Goal: Information Seeking & Learning: Learn about a topic

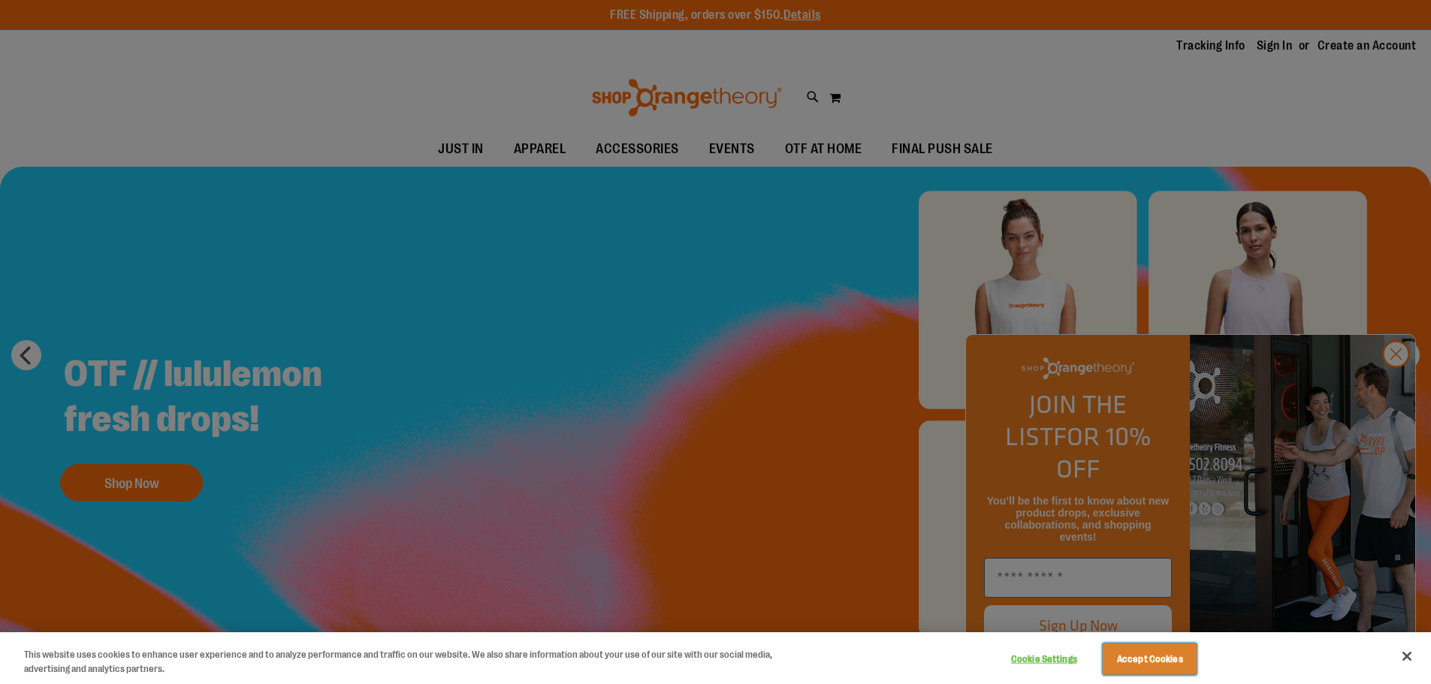
click at [1123, 654] on button "Accept Cookies" at bounding box center [1150, 660] width 94 height 32
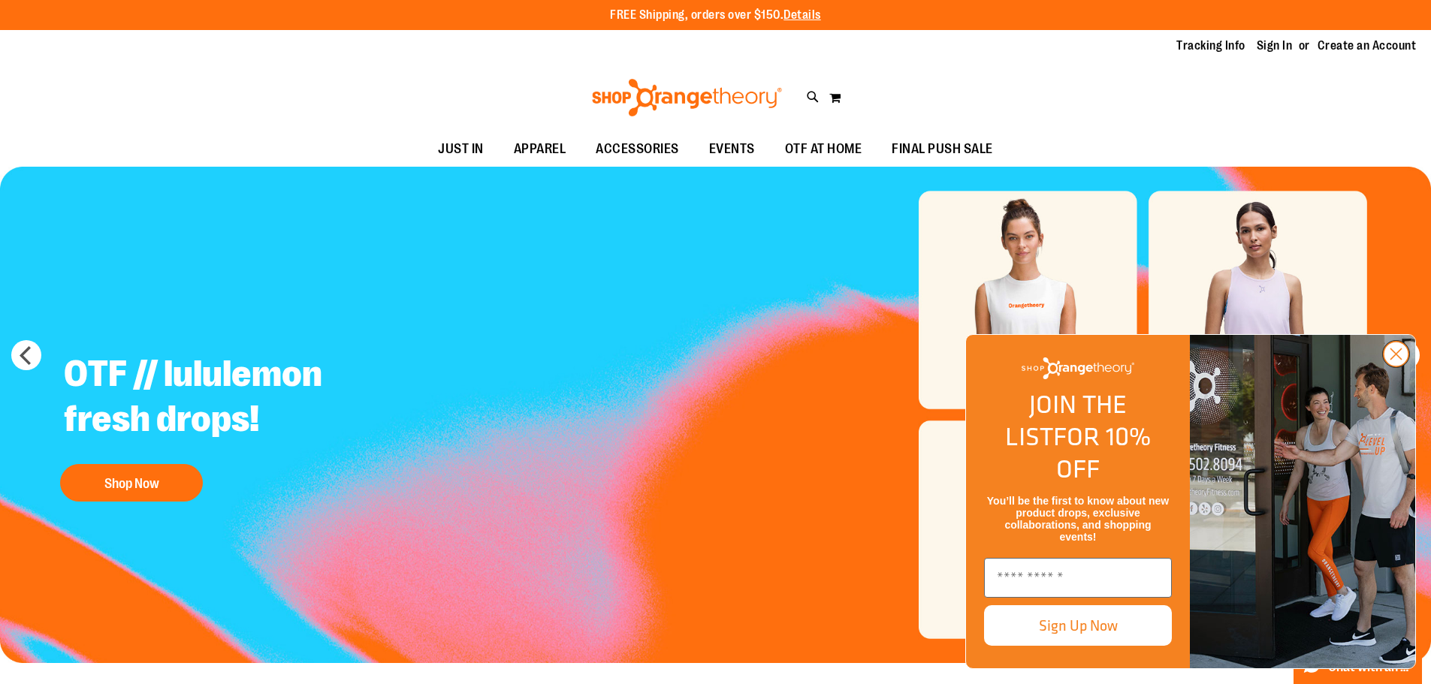
click at [1402, 367] on circle "Close dialog" at bounding box center [1396, 354] width 25 height 25
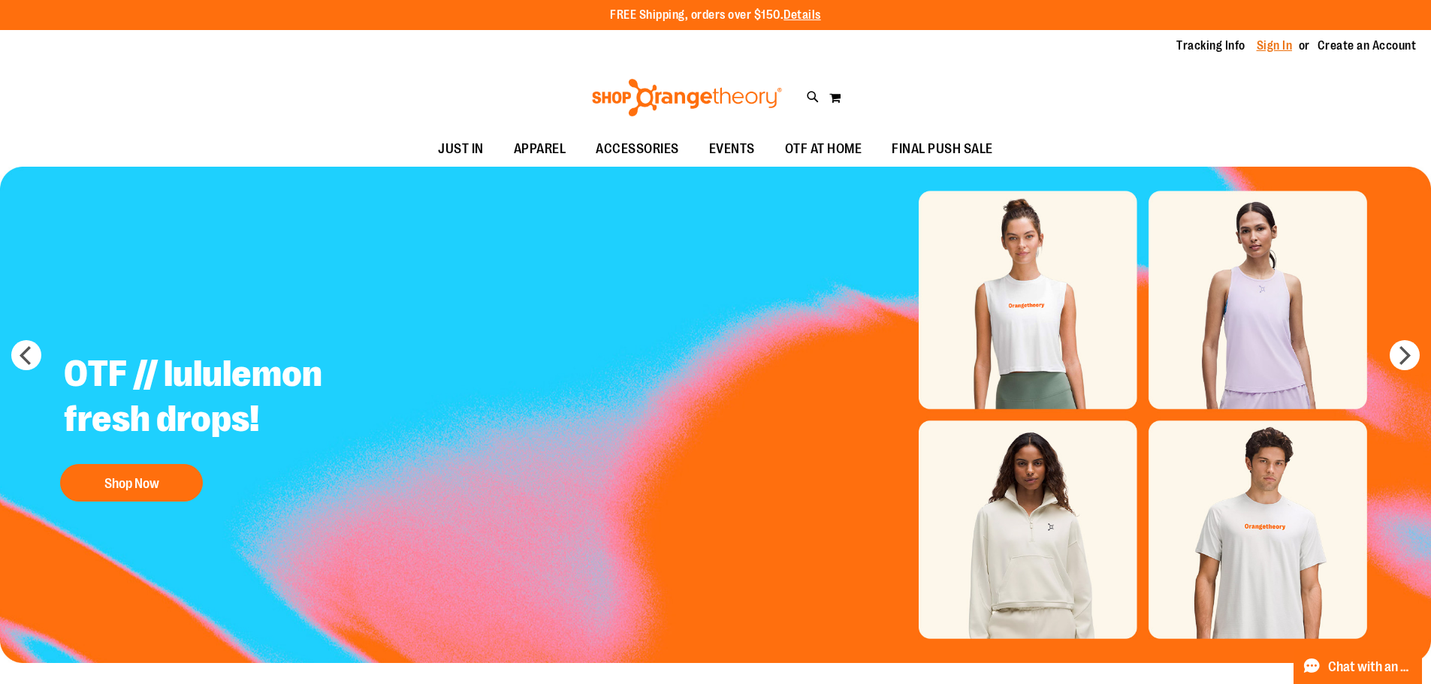
click at [1263, 43] on link "Sign In" at bounding box center [1275, 46] width 36 height 17
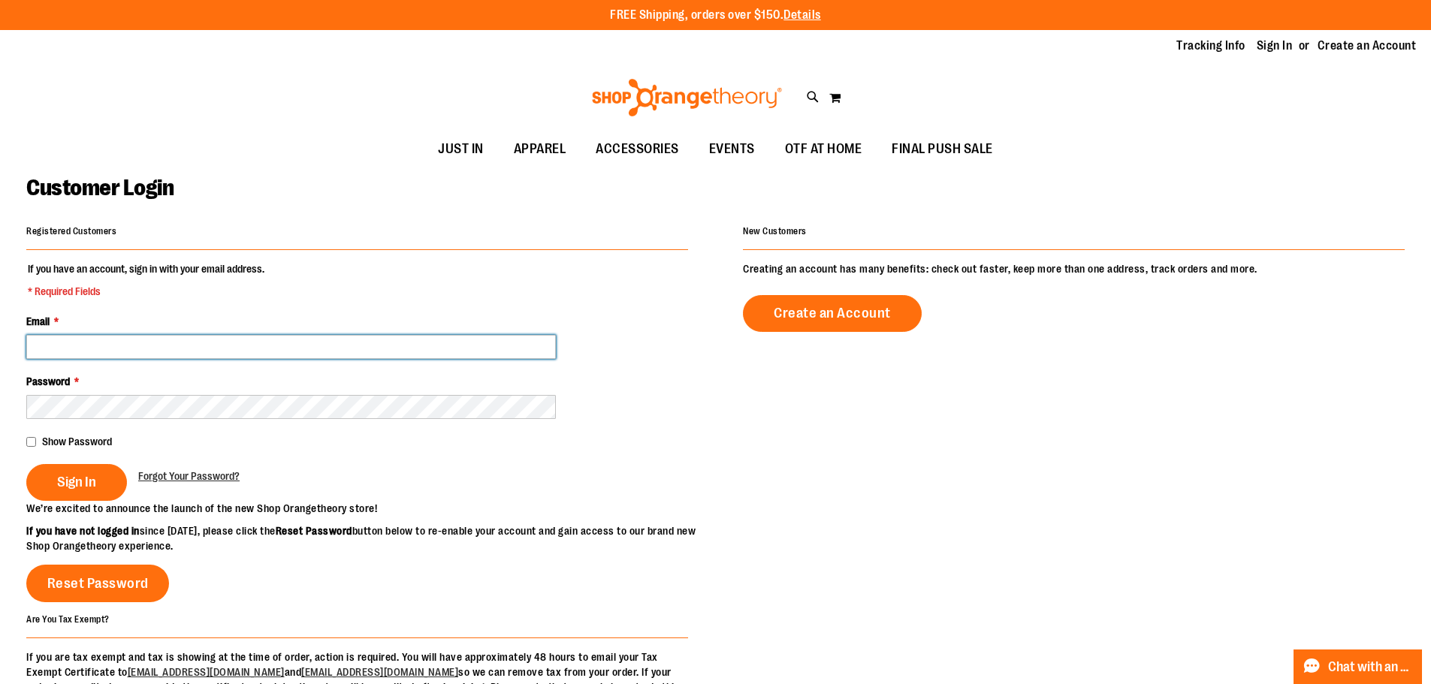
click at [457, 346] on input "Email *" at bounding box center [291, 347] width 530 height 24
type input "*"
type input "**********"
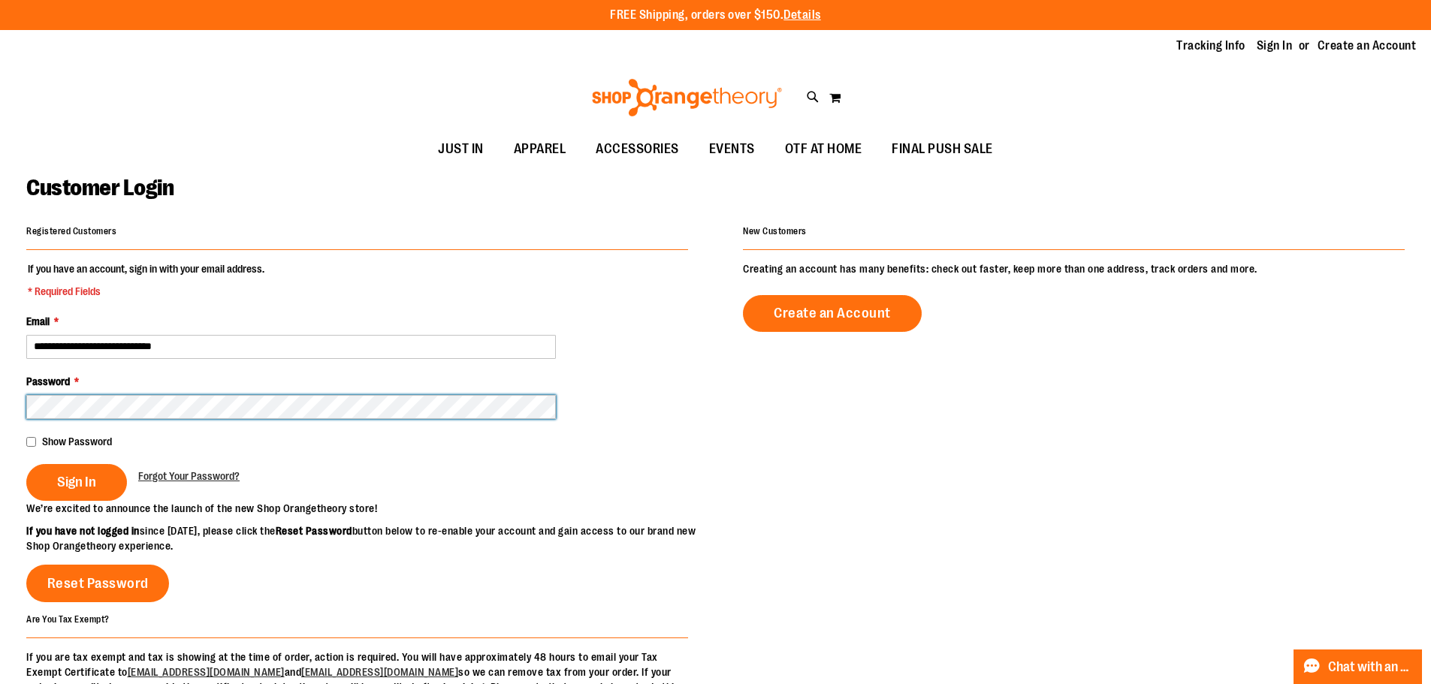
click at [26, 464] on button "Sign In" at bounding box center [76, 482] width 101 height 37
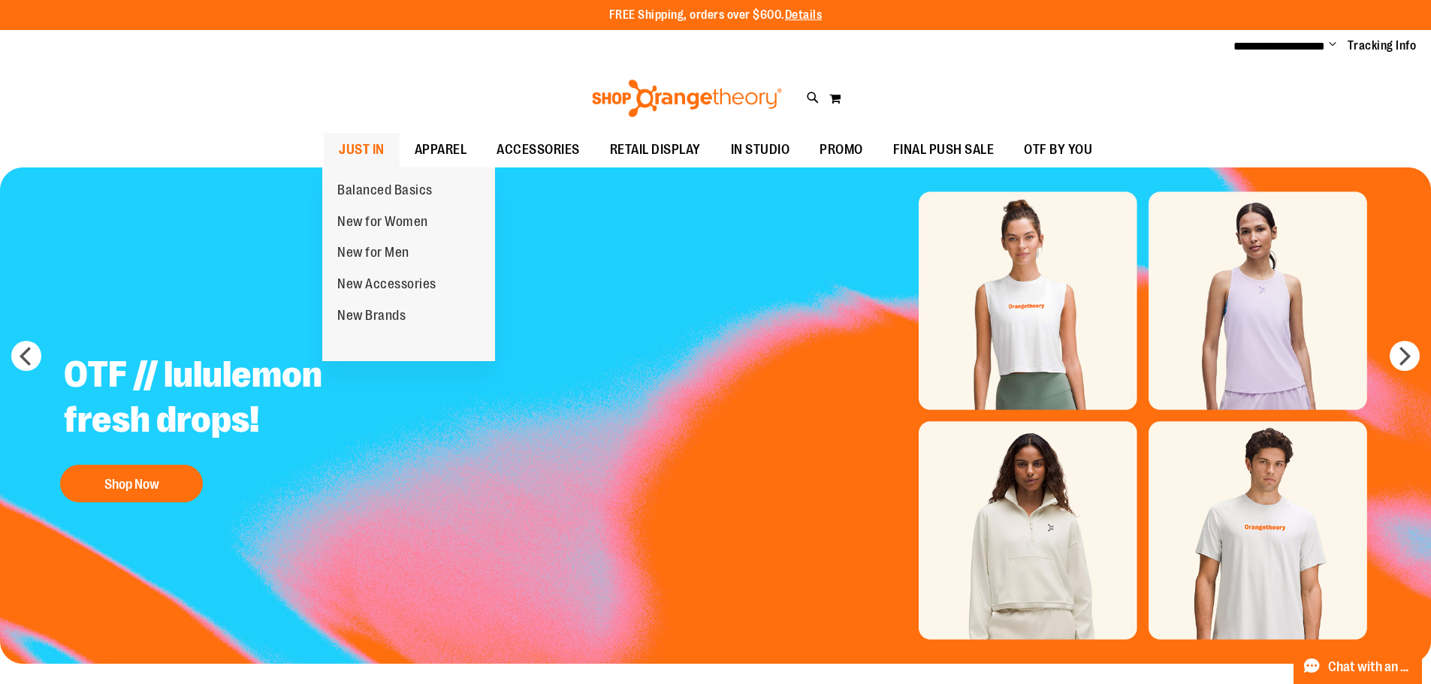
click at [344, 152] on span "JUST IN" at bounding box center [362, 150] width 46 height 34
click at [339, 143] on span "JUST IN" at bounding box center [362, 150] width 46 height 34
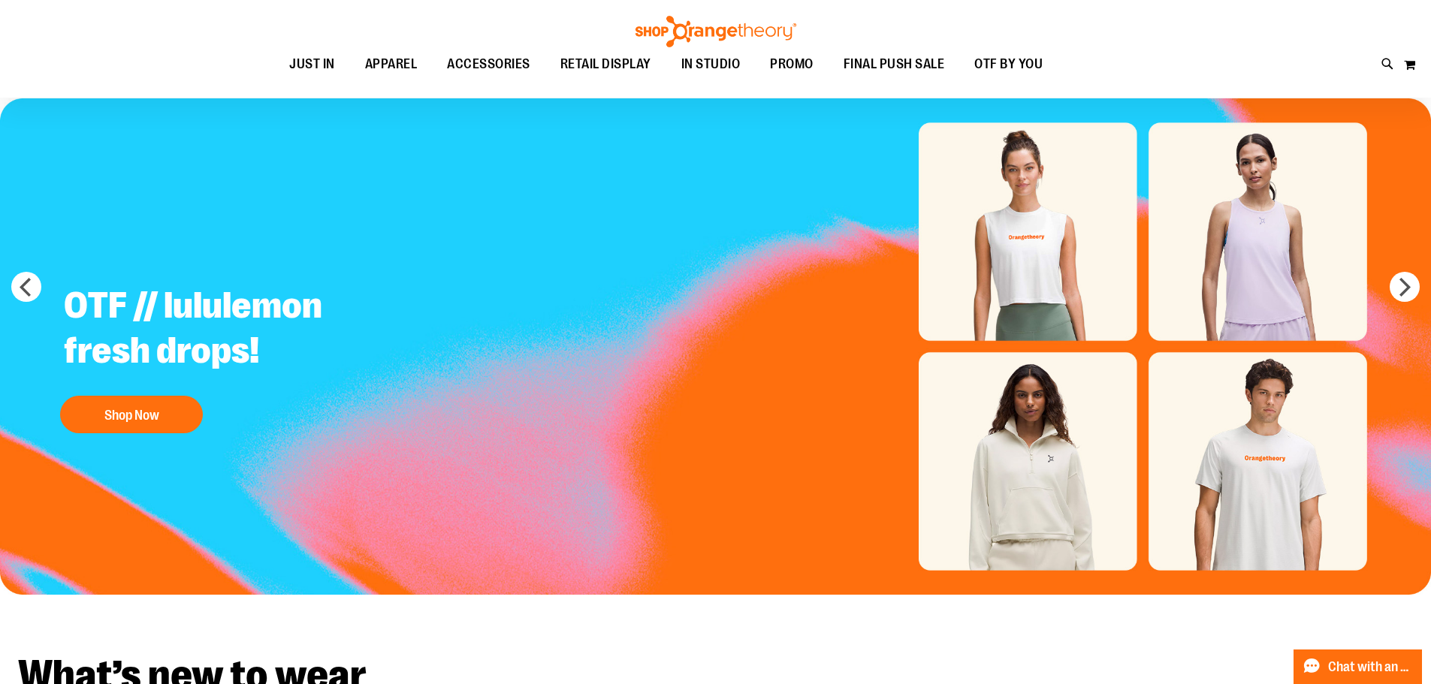
scroll to position [300, 0]
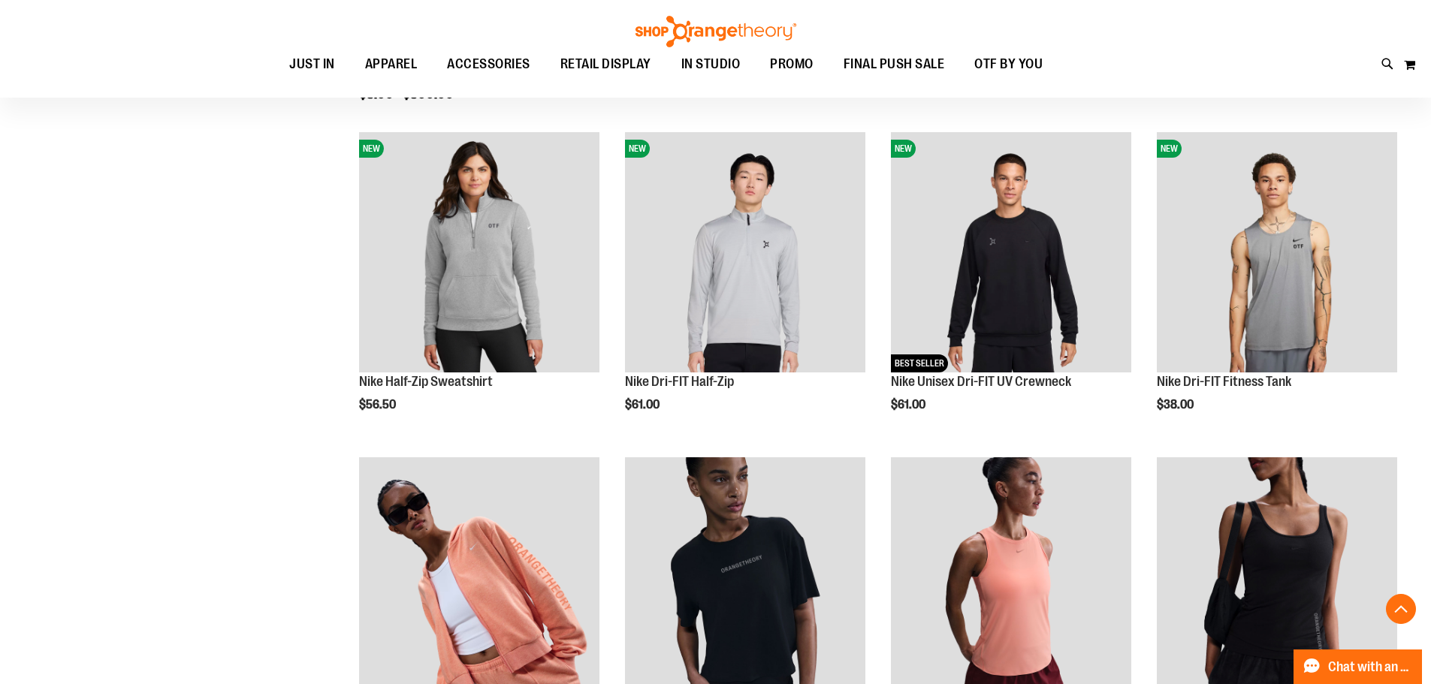
scroll to position [1126, 0]
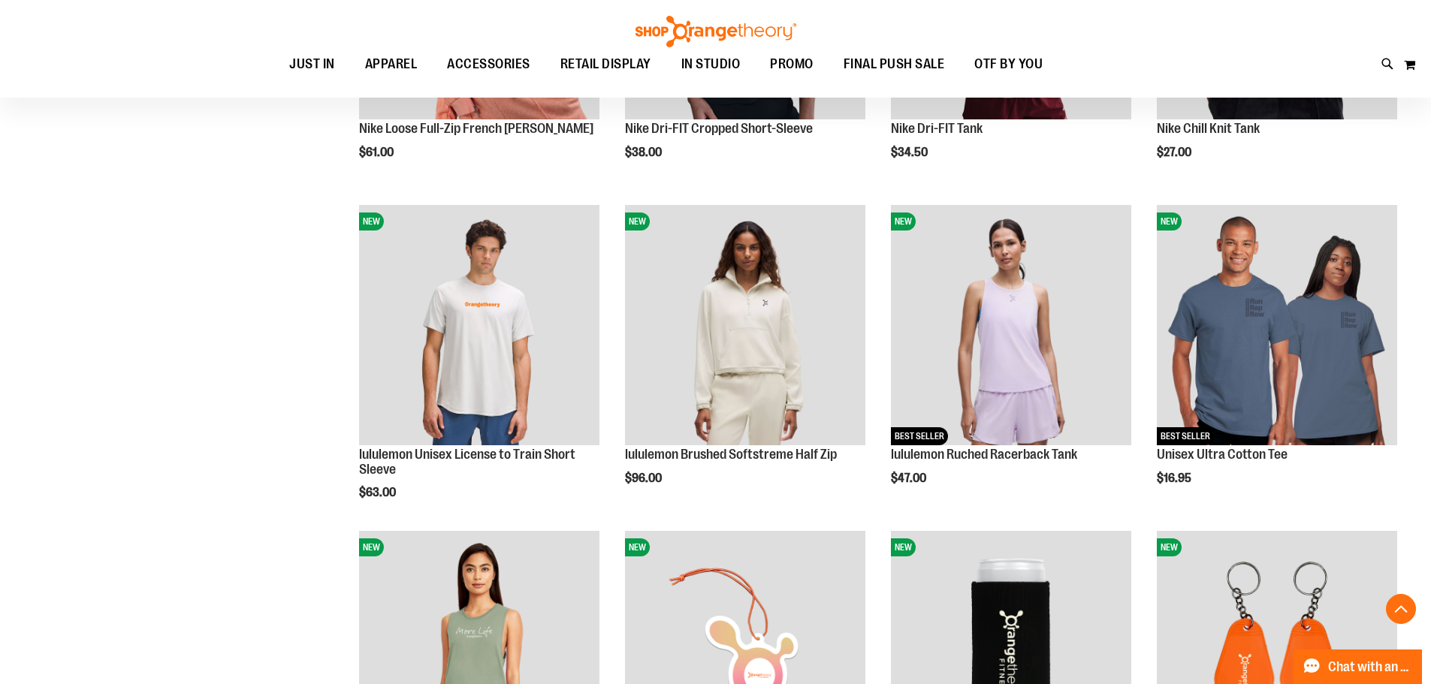
scroll to position [1351, 0]
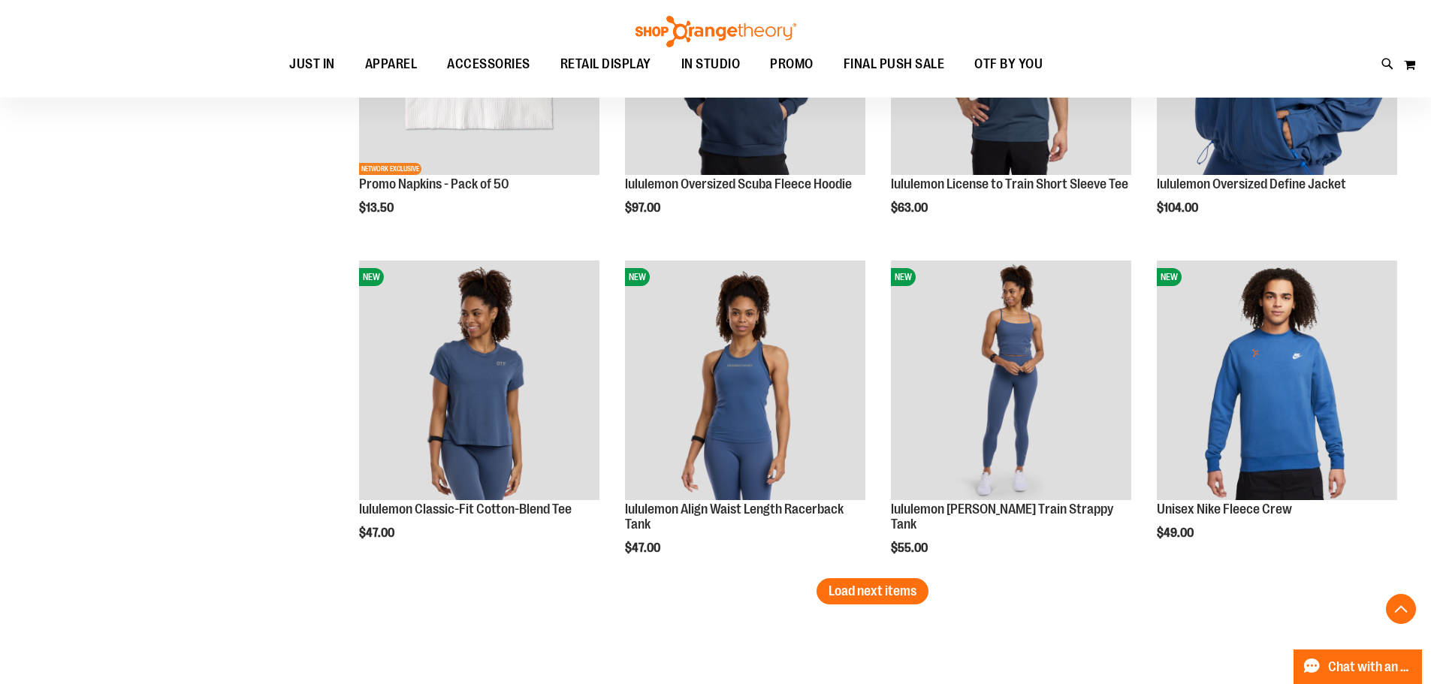
scroll to position [2703, 0]
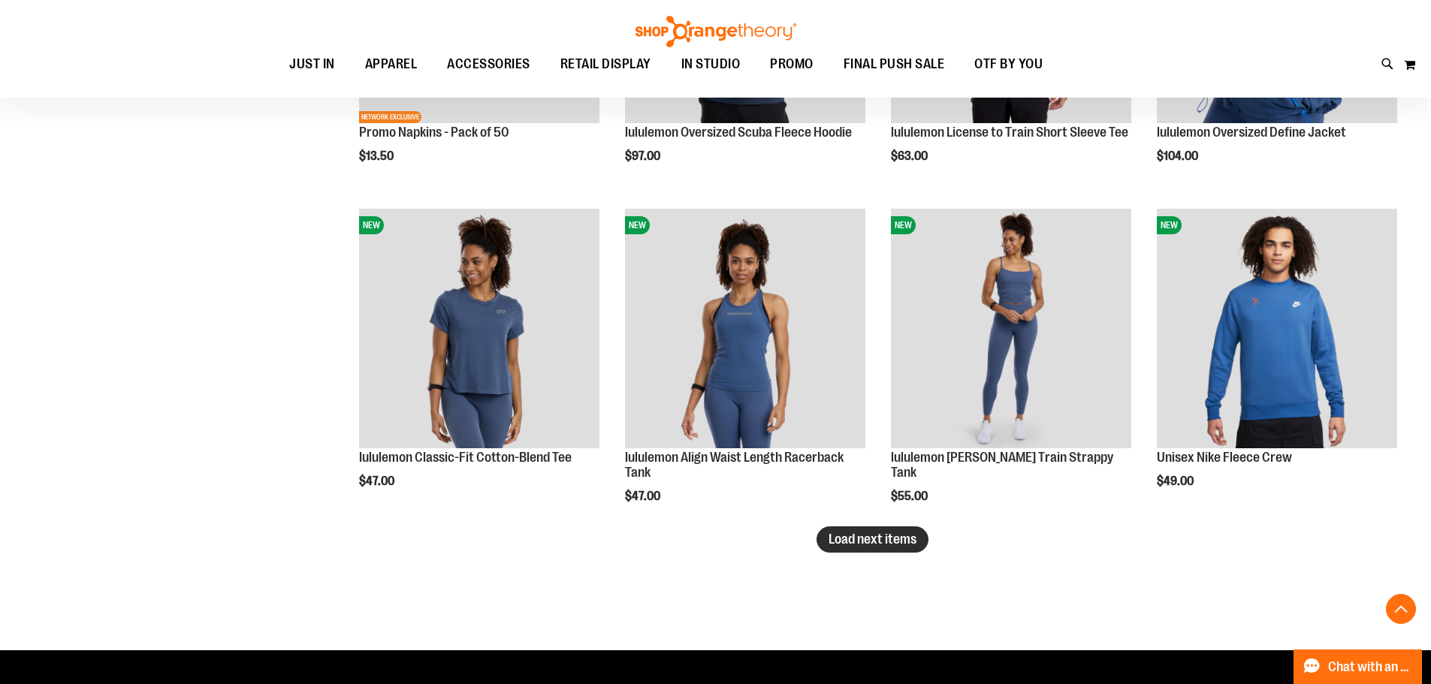
click at [913, 534] on span "Load next items" at bounding box center [873, 539] width 88 height 15
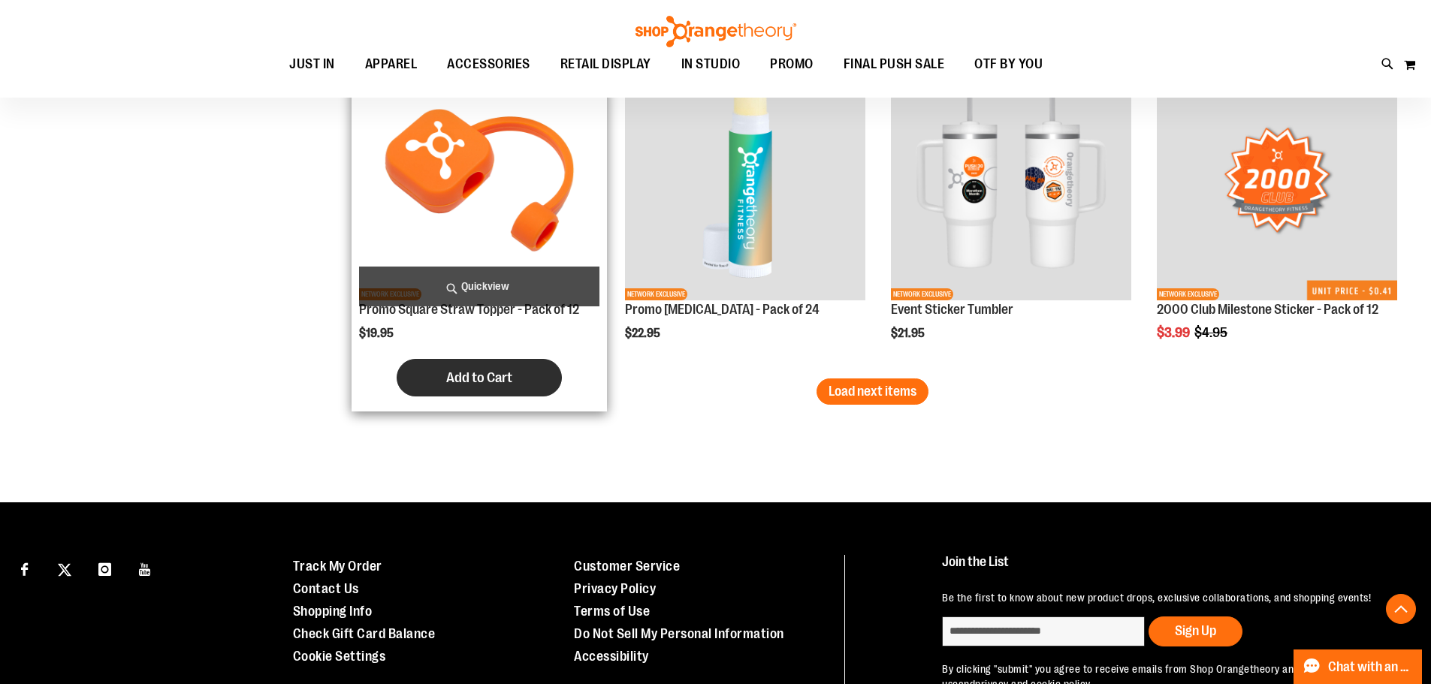
scroll to position [3830, 0]
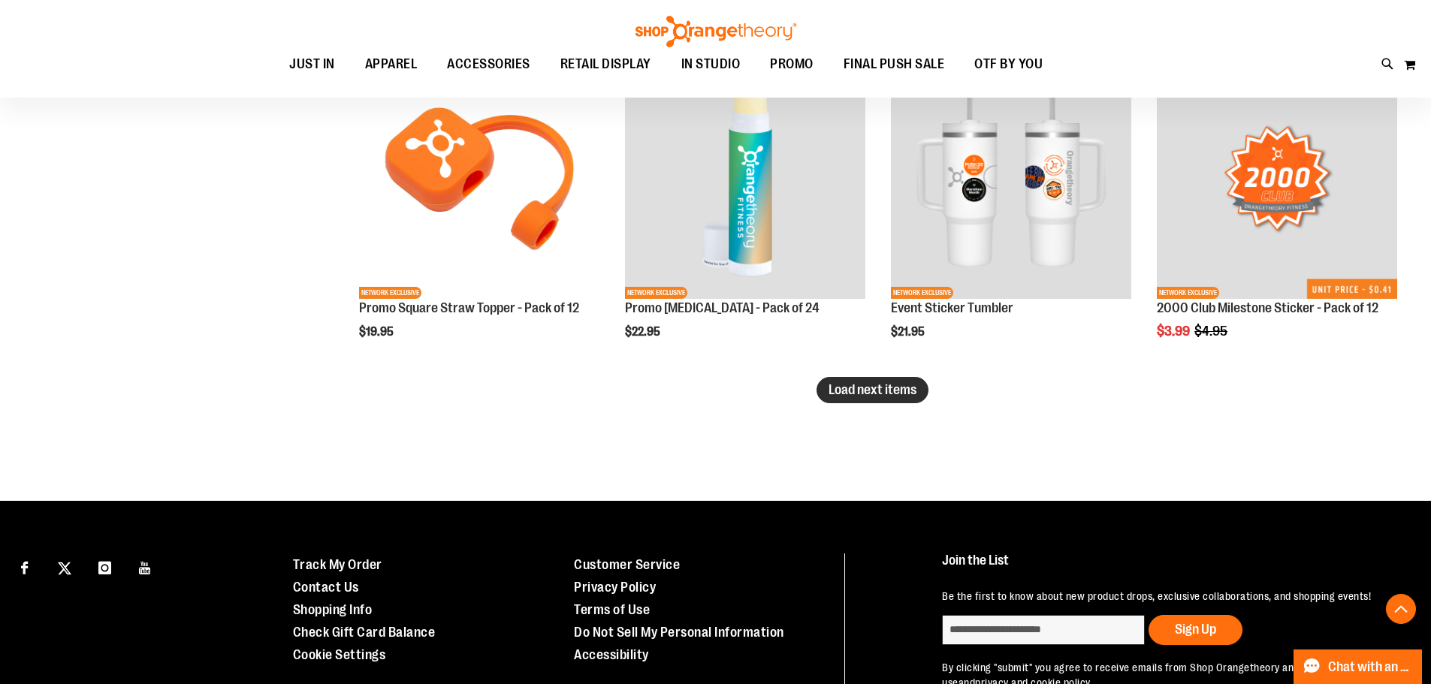
click at [898, 382] on button "Load next items" at bounding box center [873, 390] width 112 height 26
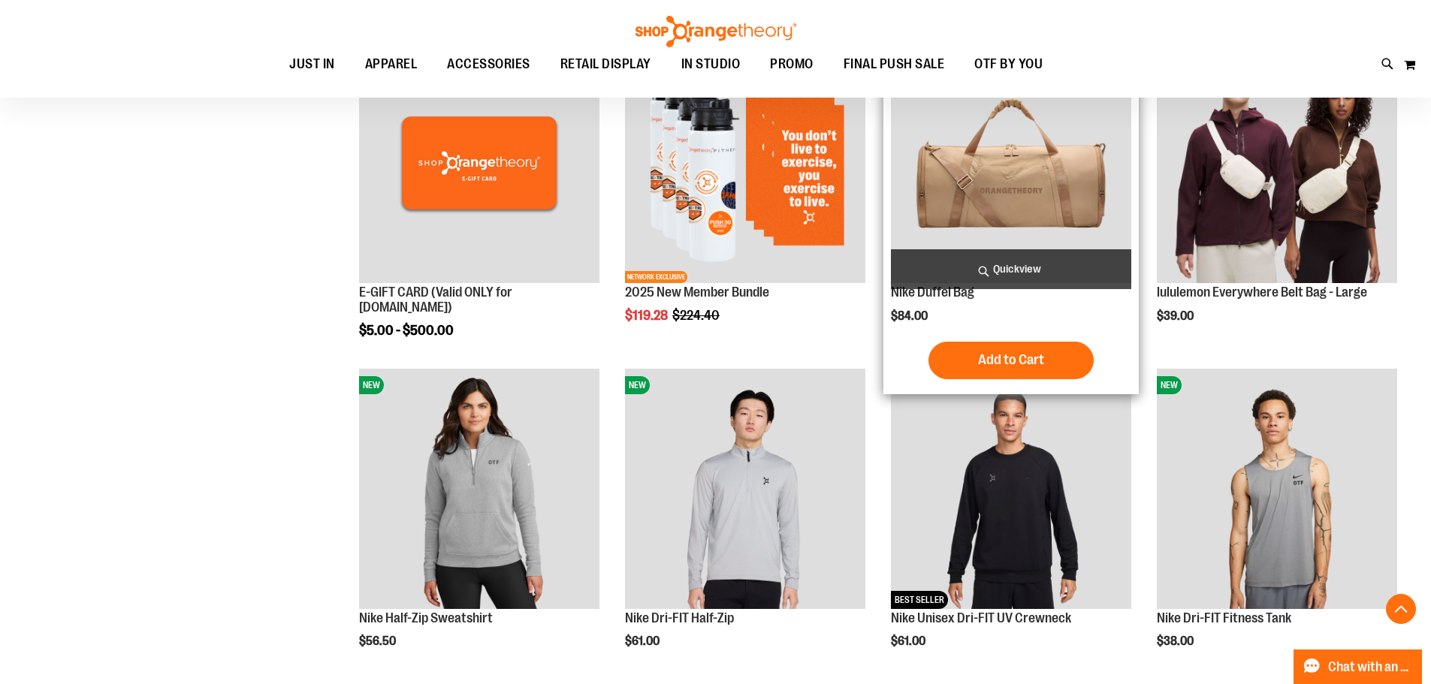
scroll to position [675, 0]
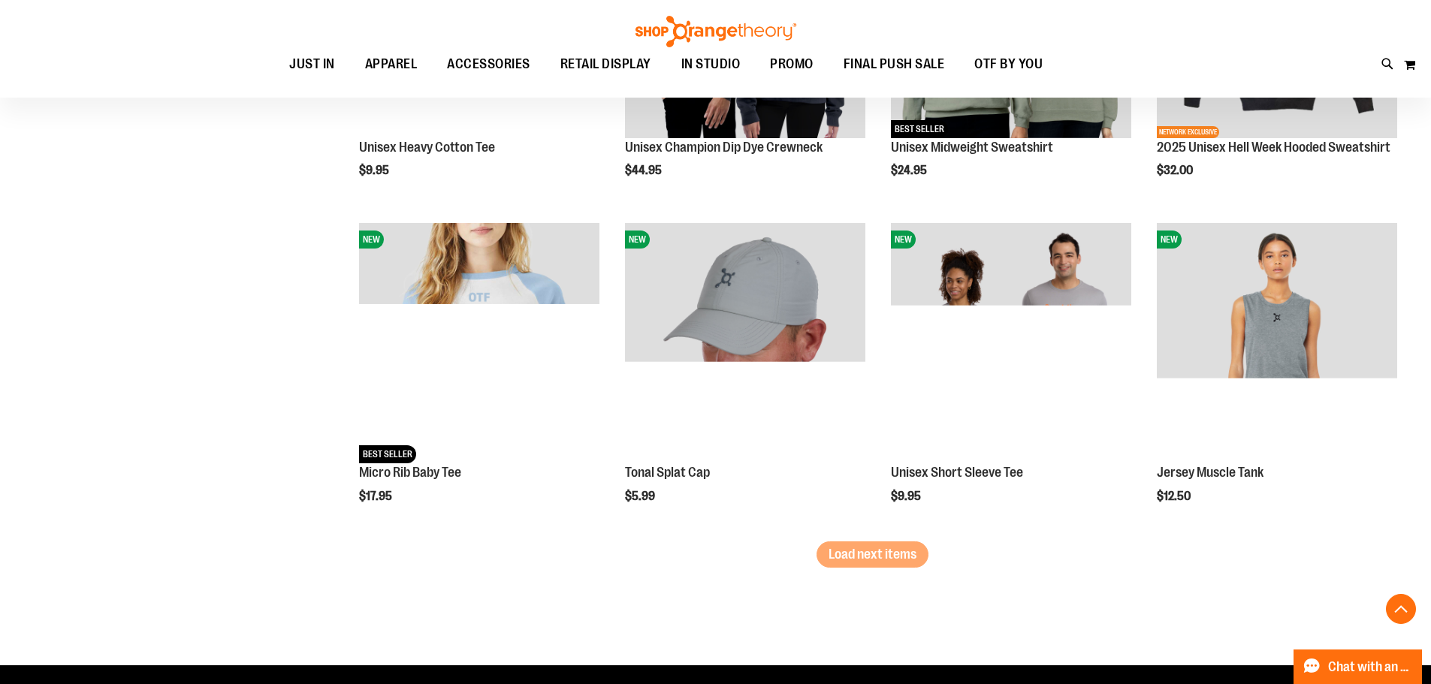
scroll to position [4657, 0]
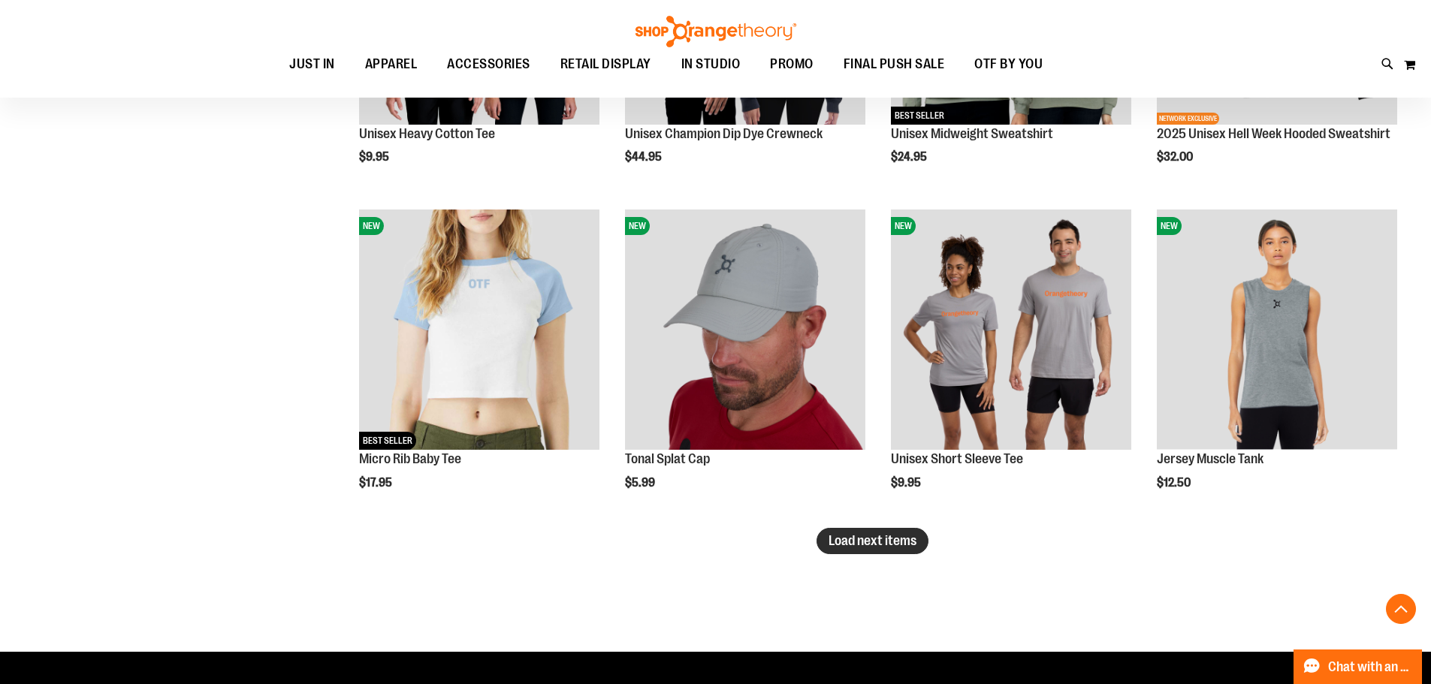
click at [912, 544] on span "Load next items" at bounding box center [873, 540] width 88 height 15
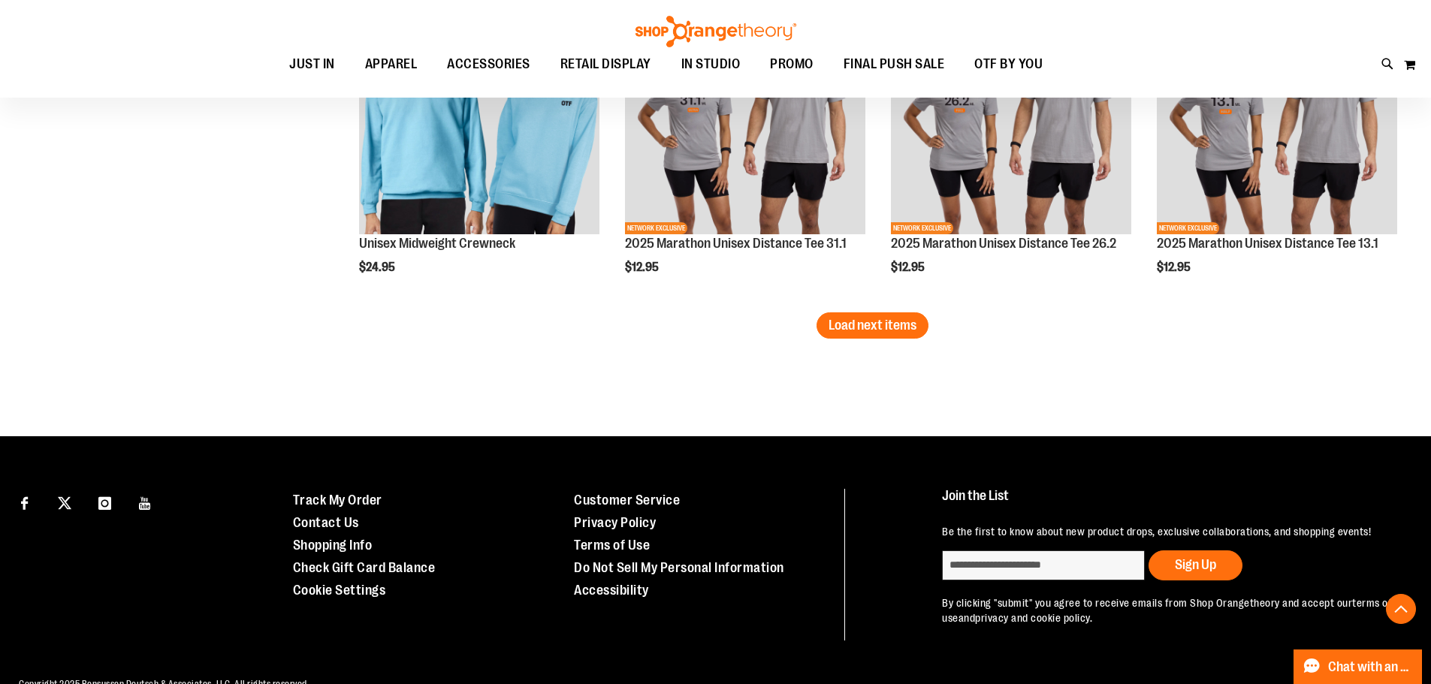
scroll to position [5858, 0]
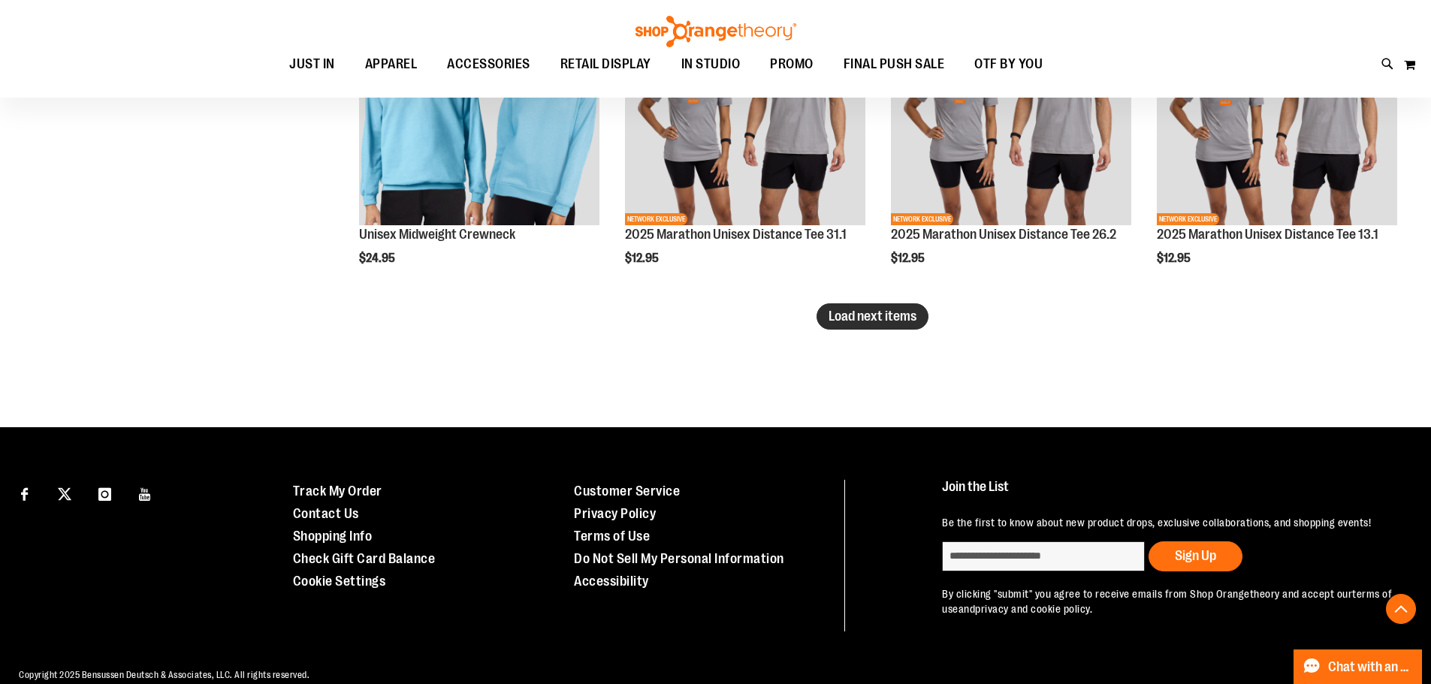
click at [865, 323] on span "Load next items" at bounding box center [873, 316] width 88 height 15
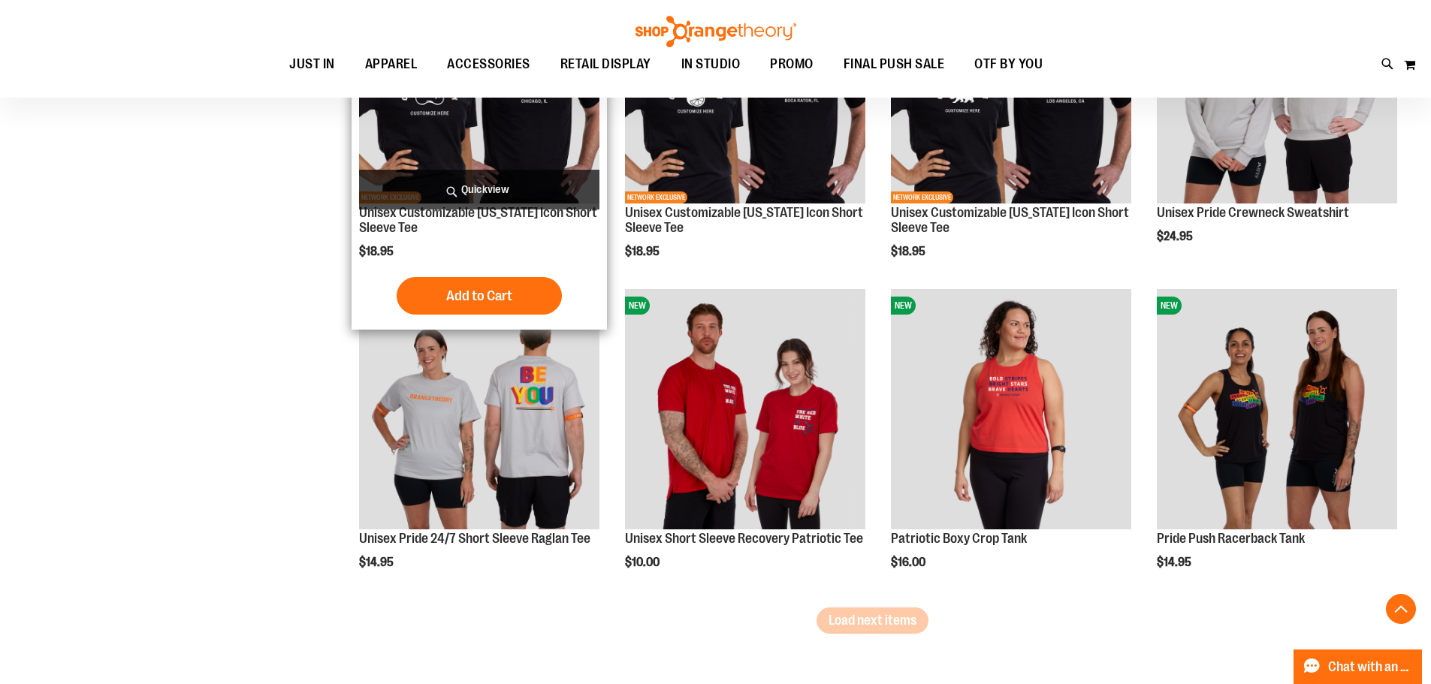
scroll to position [6610, 0]
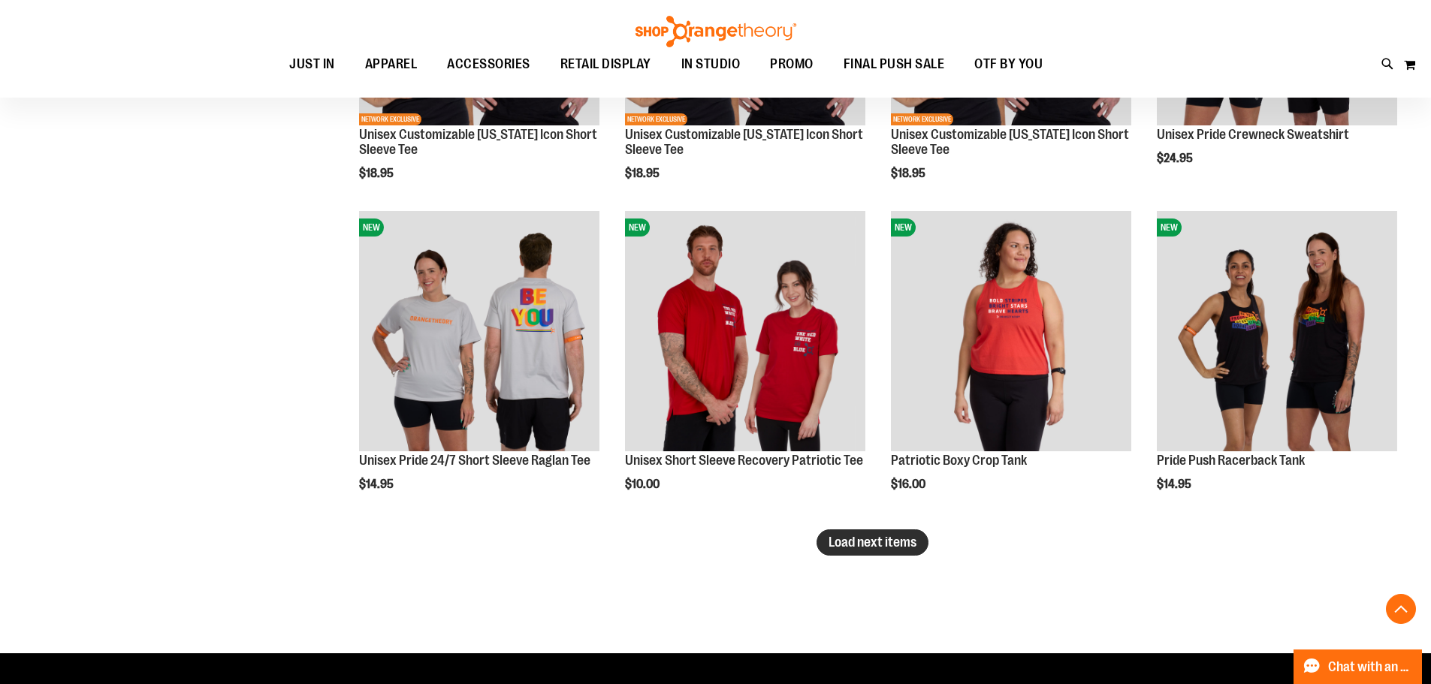
click at [909, 551] on button "Load next items" at bounding box center [873, 543] width 112 height 26
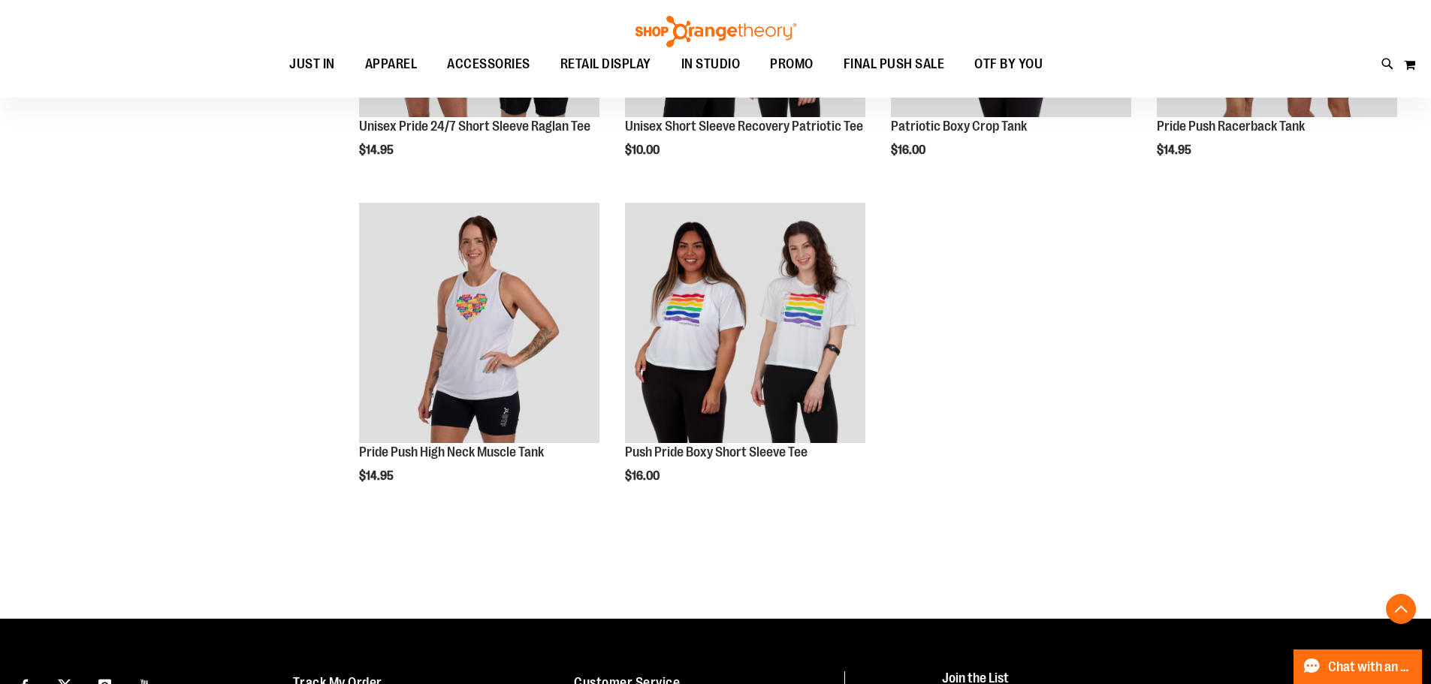
scroll to position [6985, 0]
